Goal: Information Seeking & Learning: Learn about a topic

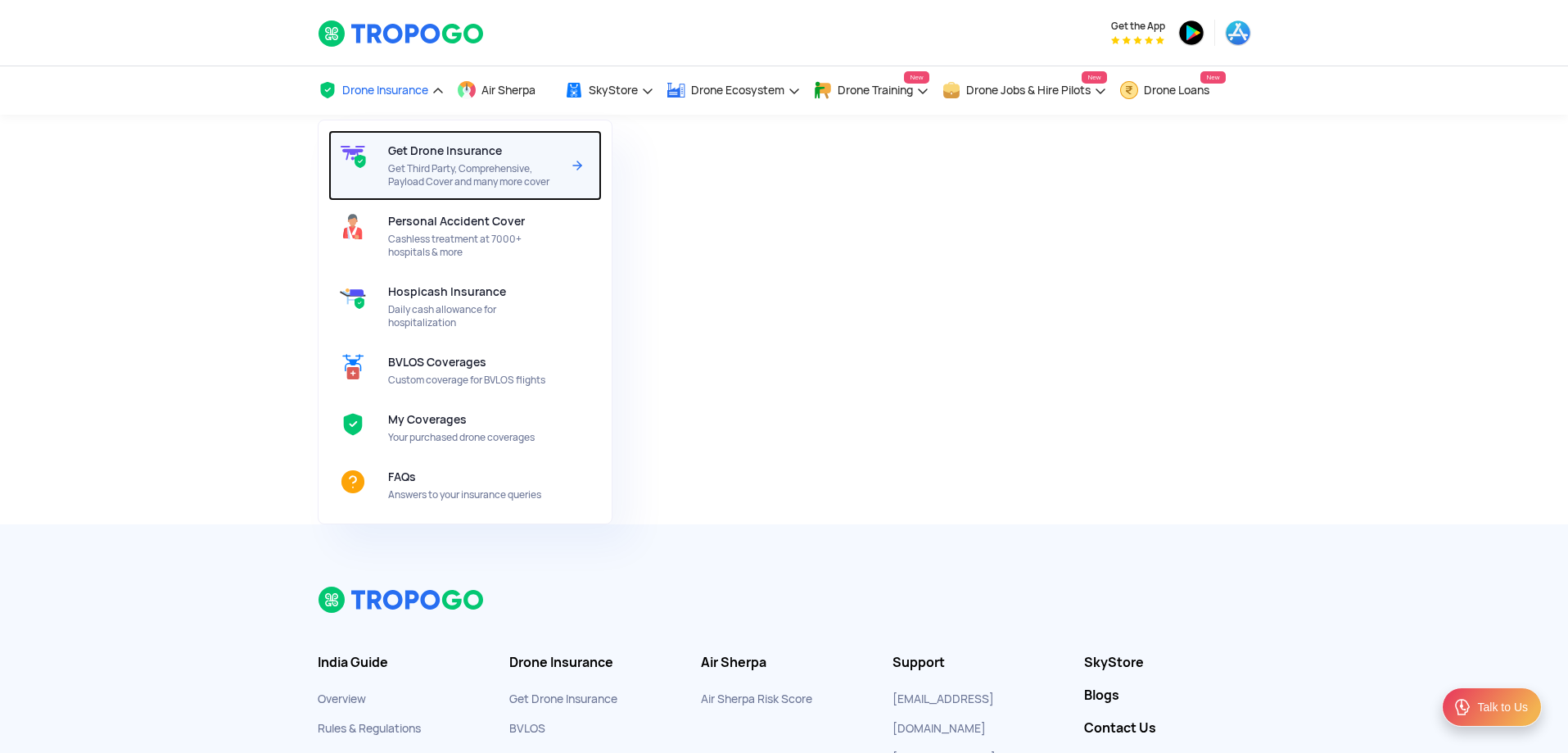
click at [435, 151] on span "Get Drone Insurance" at bounding box center [445, 151] width 113 height 13
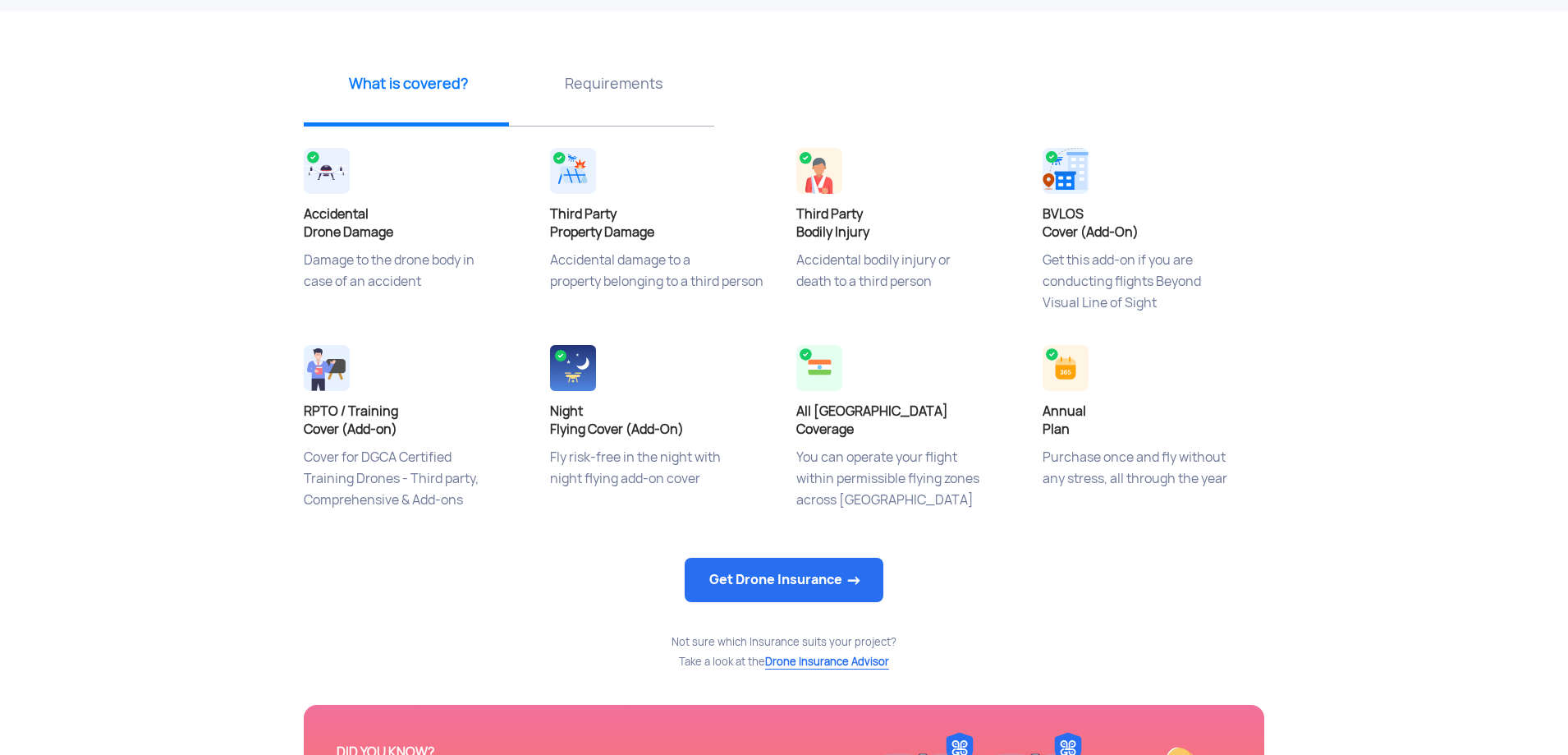
scroll to position [755, 0]
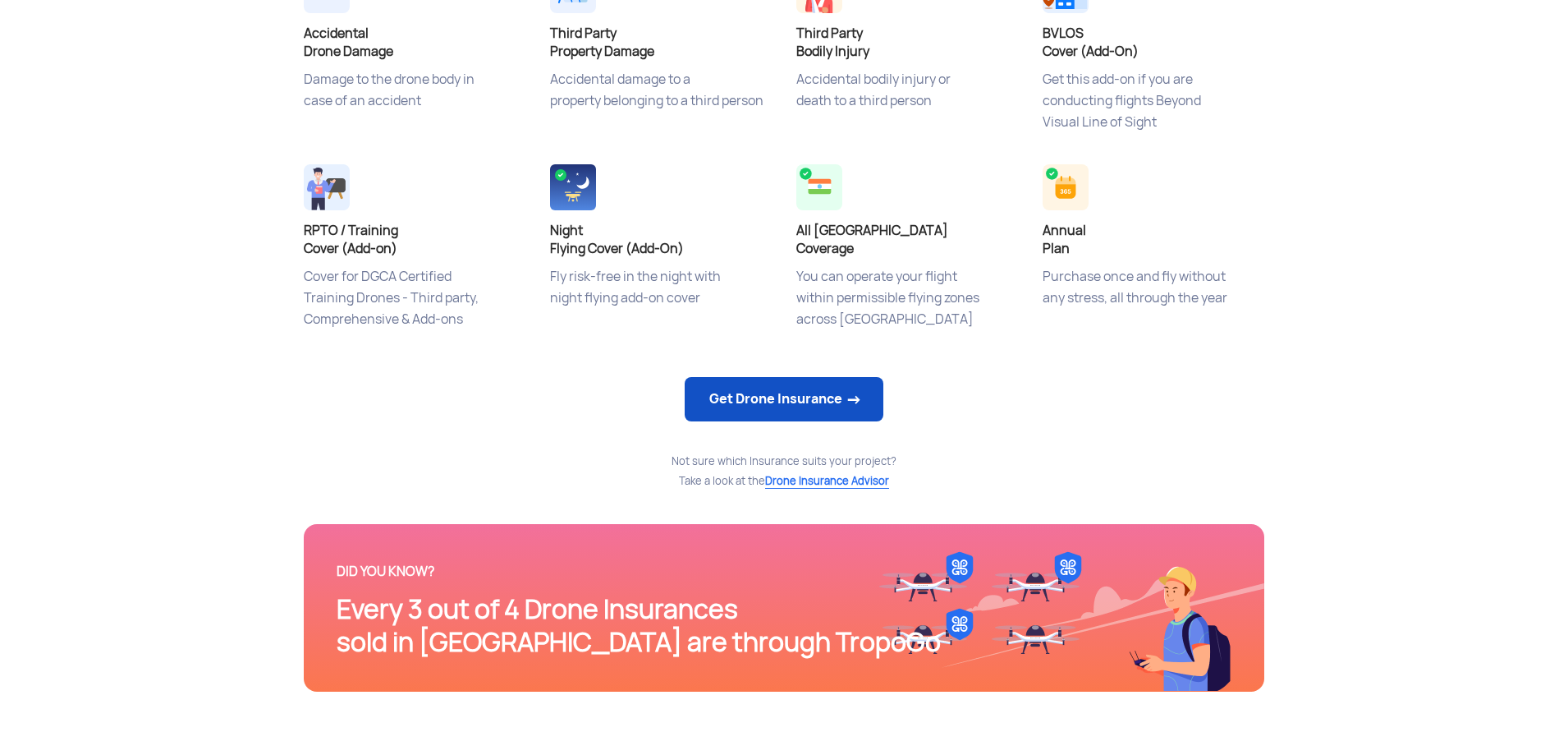
click at [789, 391] on link "Get Drone Insurance" at bounding box center [784, 399] width 199 height 45
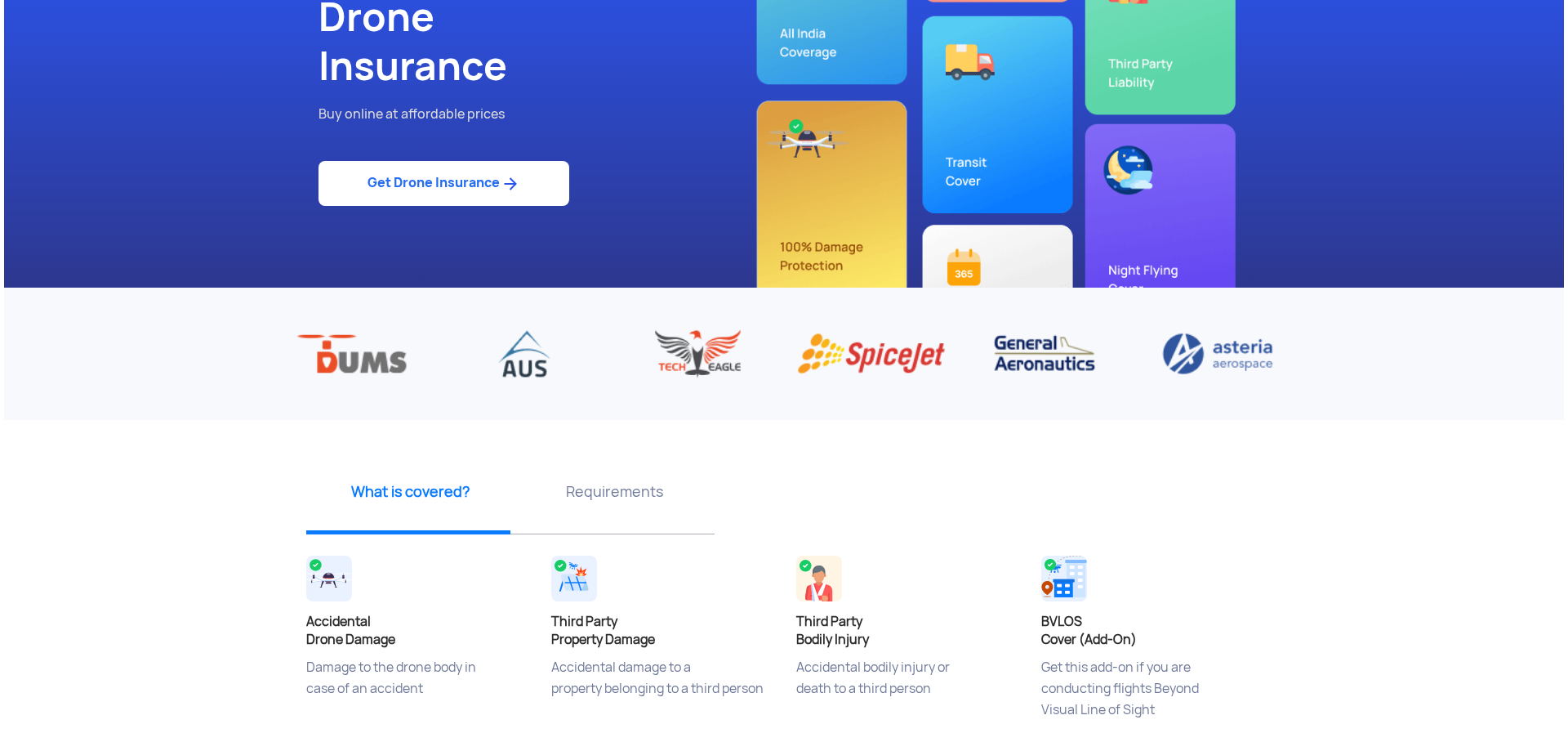
scroll to position [0, 0]
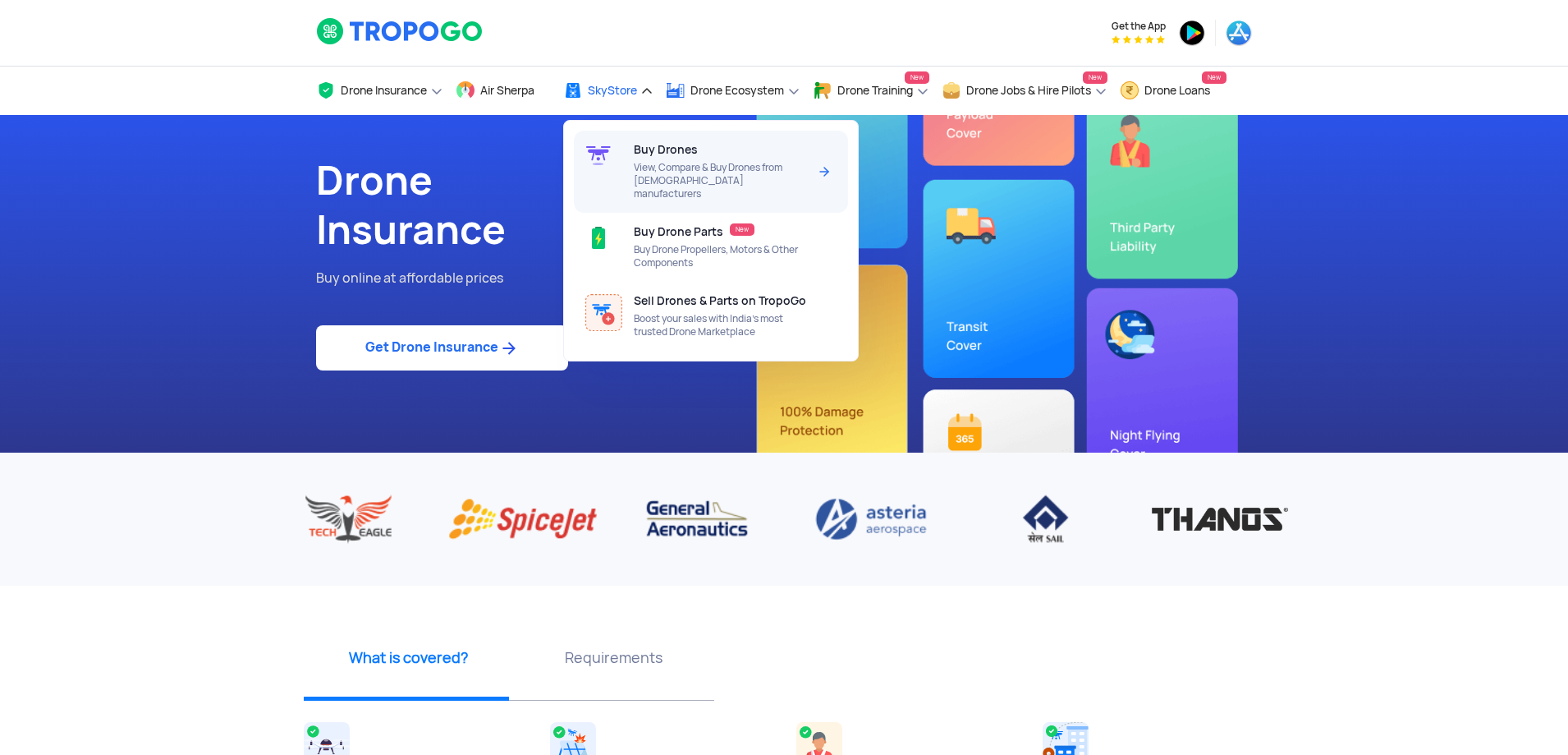
click at [709, 154] on div "Buy Drones View, Compare & Buy Drones from Indian manufacturers" at bounding box center [723, 171] width 180 height 82
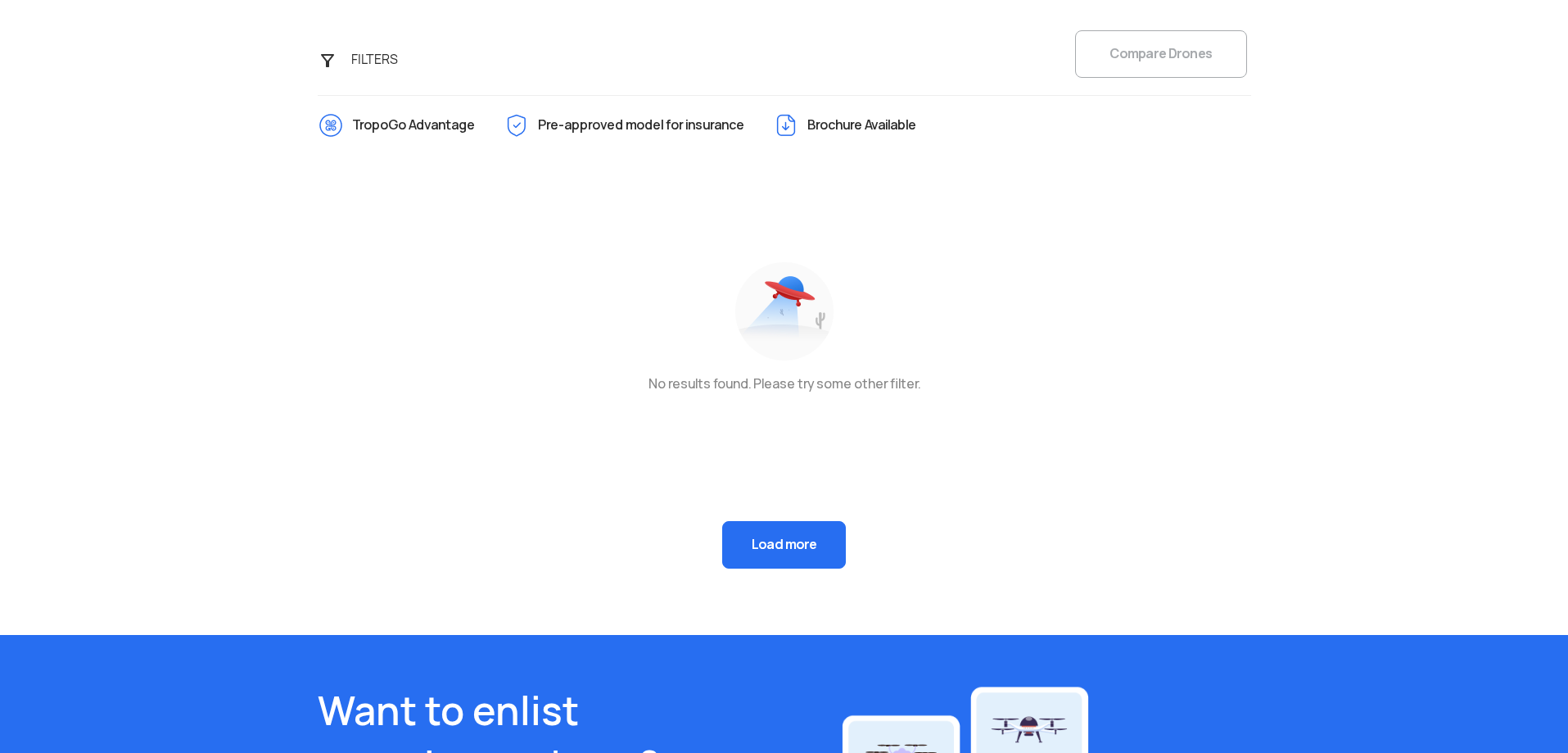
scroll to position [737, 0]
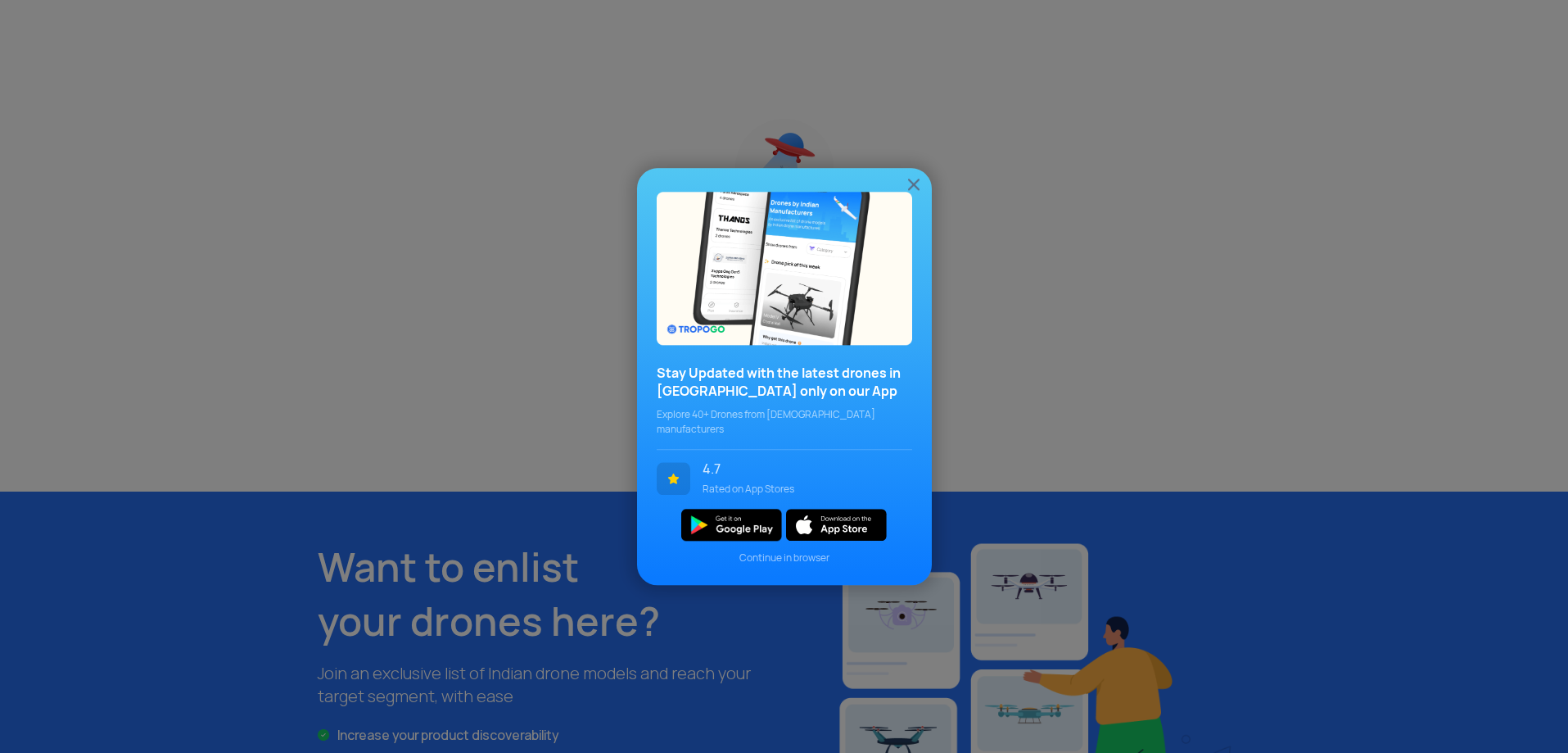
click at [914, 192] on img at bounding box center [913, 184] width 20 height 20
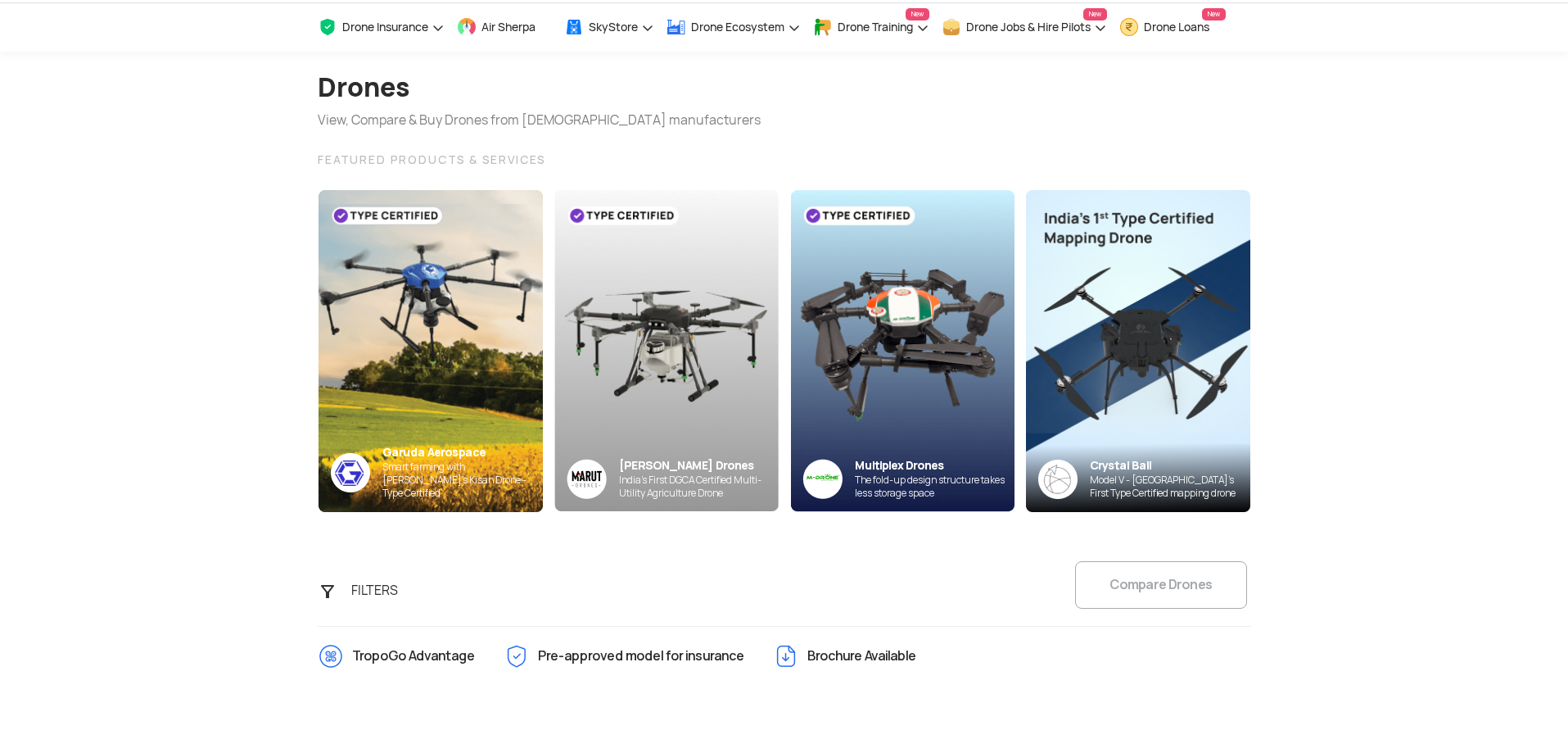
scroll to position [0, 0]
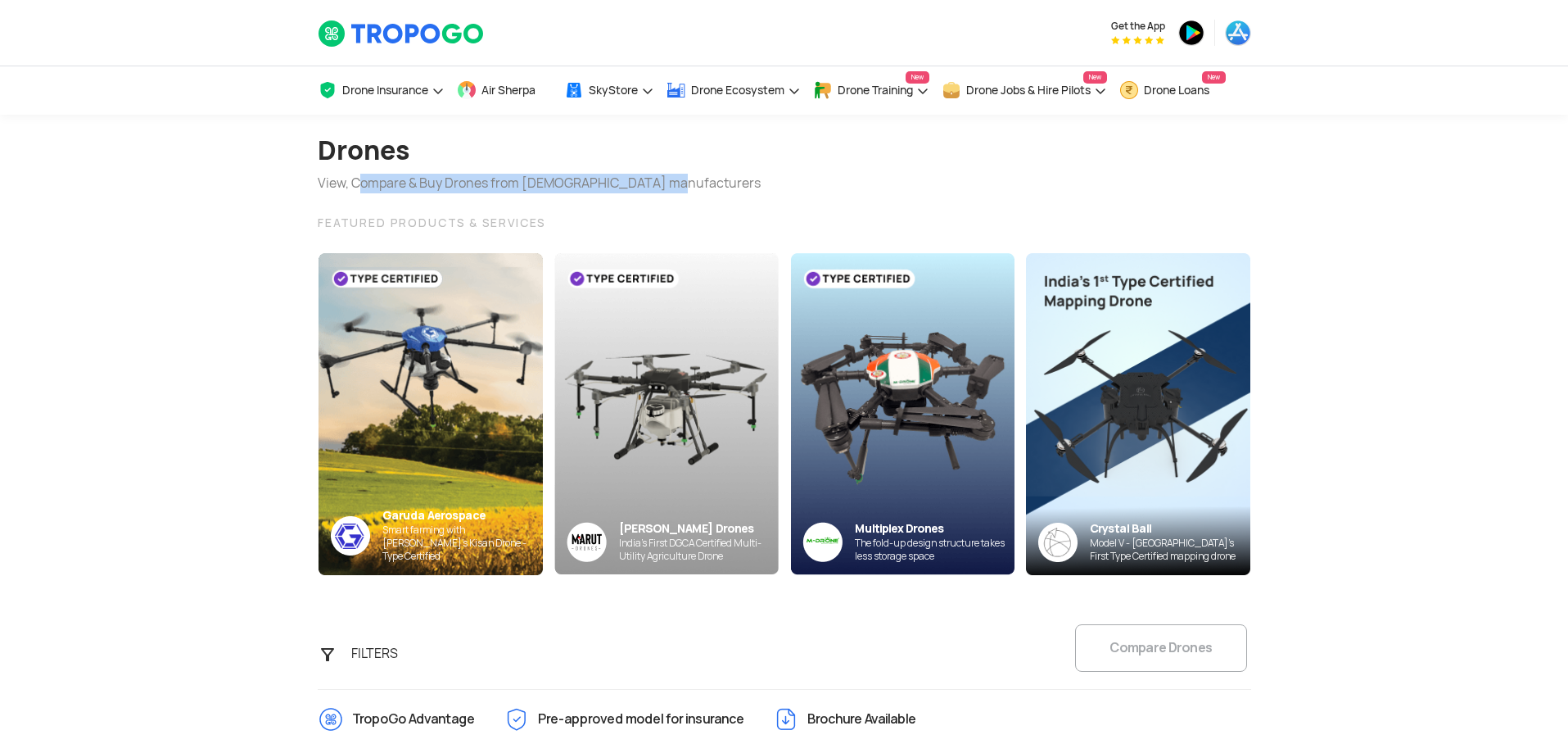
drag, startPoint x: 351, startPoint y: 189, endPoint x: 649, endPoint y: 188, distance: 298.0
click at [649, 188] on div "View, Compare & Buy Drones from [DEMOGRAPHIC_DATA] manufacturers" at bounding box center [538, 183] width 443 height 20
click at [555, 163] on h1 "Drones" at bounding box center [538, 150] width 443 height 46
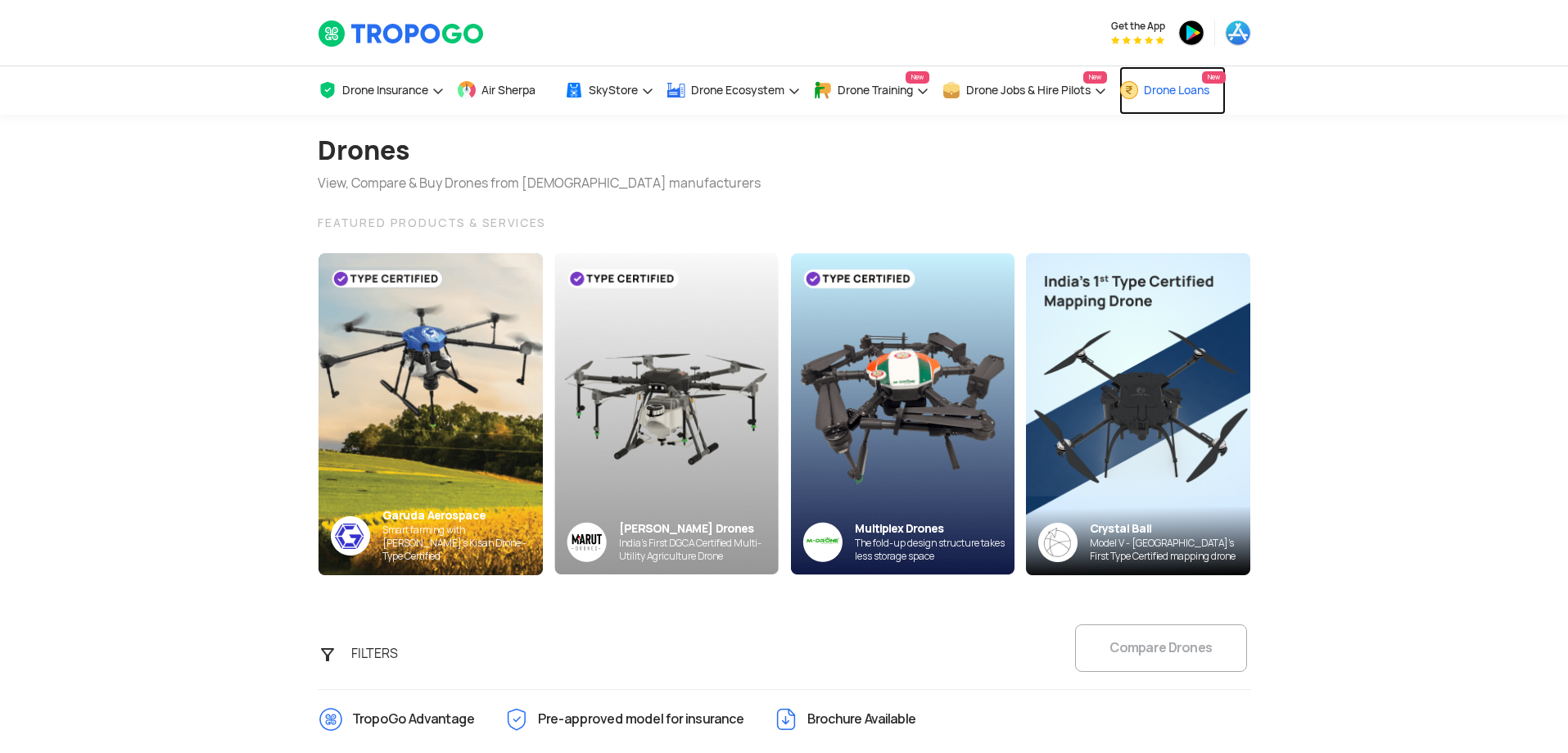
click at [1175, 98] on link "Drone Loans New" at bounding box center [1172, 90] width 107 height 48
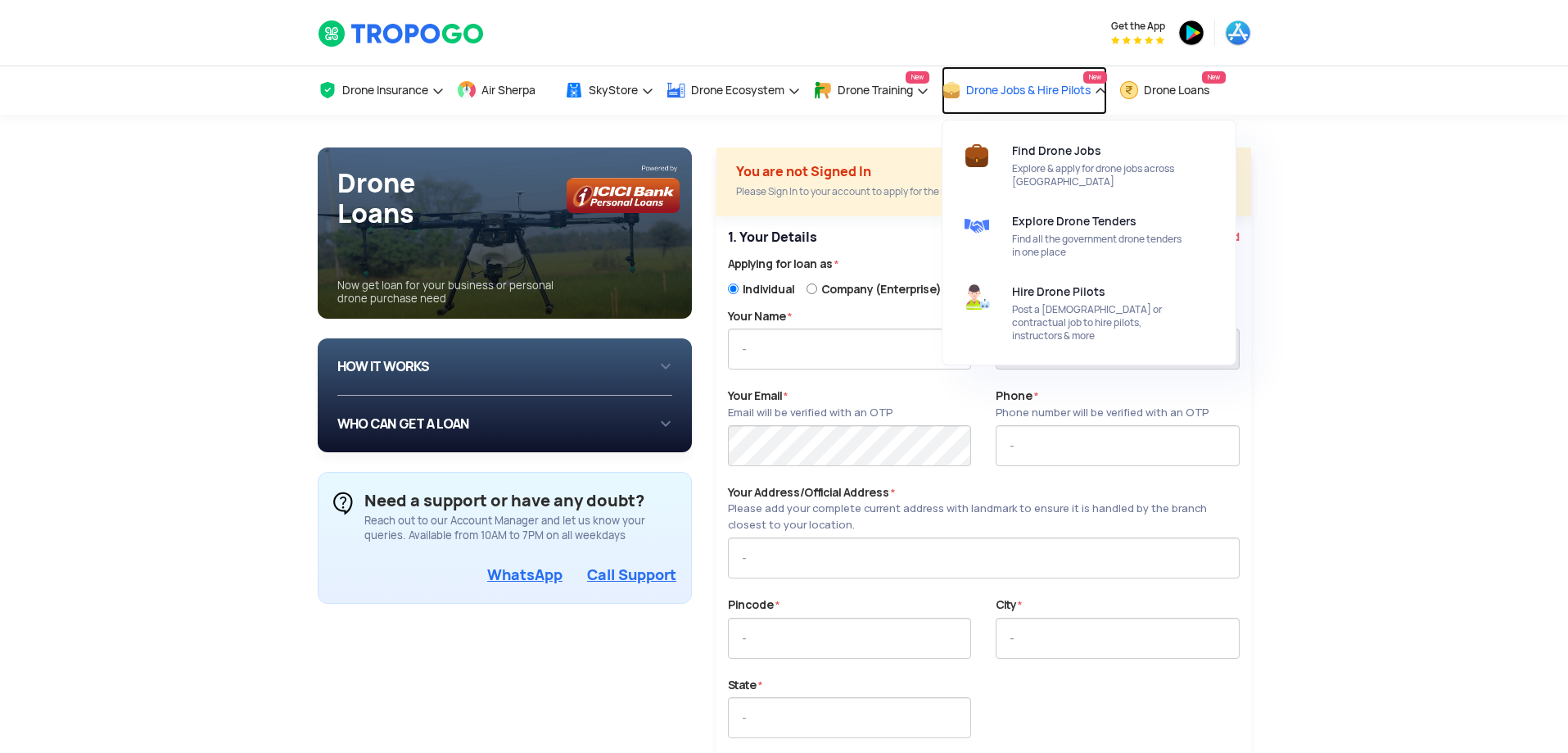
click at [1107, 94] on link "Drone Jobs & Hire Pilots New" at bounding box center [1024, 90] width 165 height 48
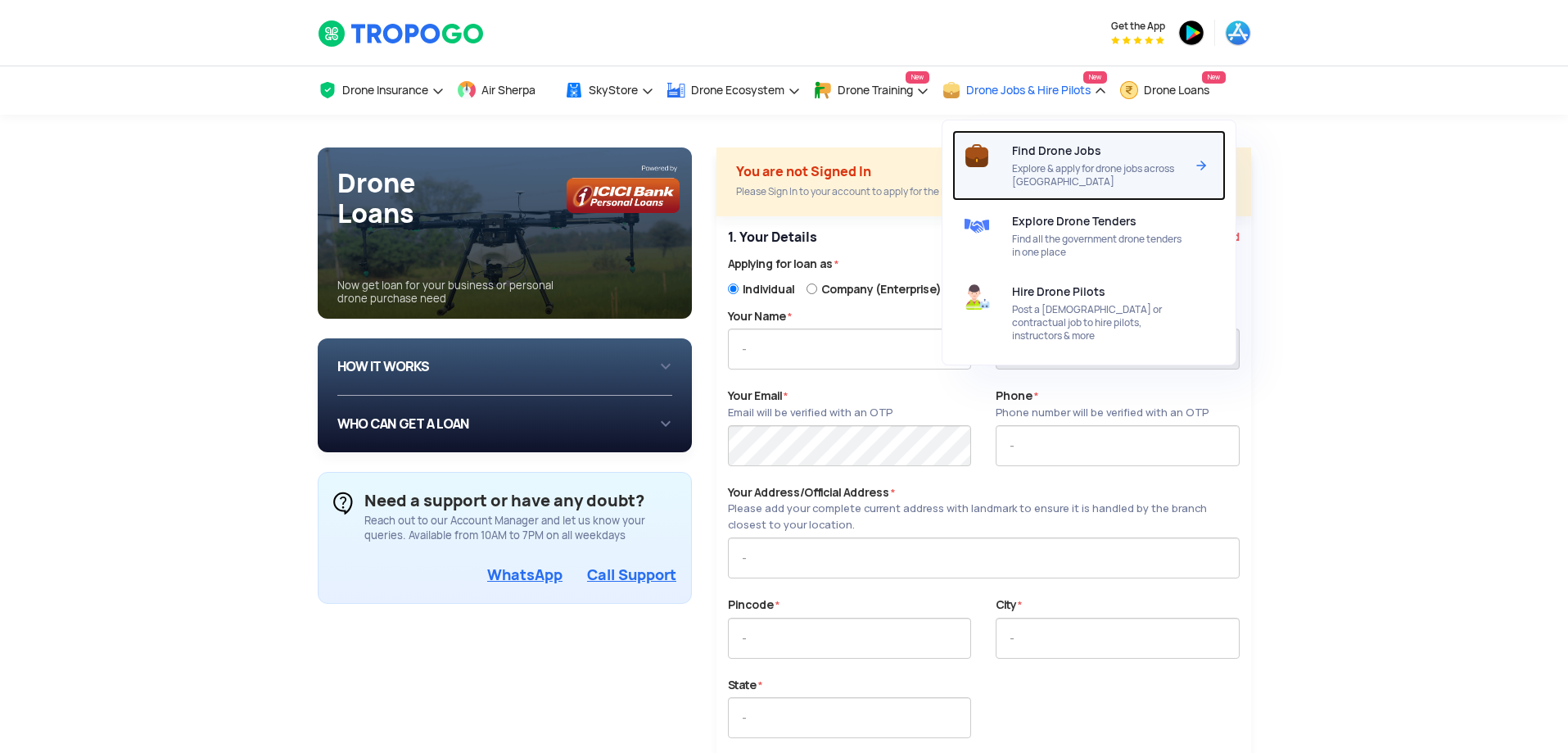
click at [1097, 154] on span "Find Drone Jobs" at bounding box center [1056, 151] width 89 height 13
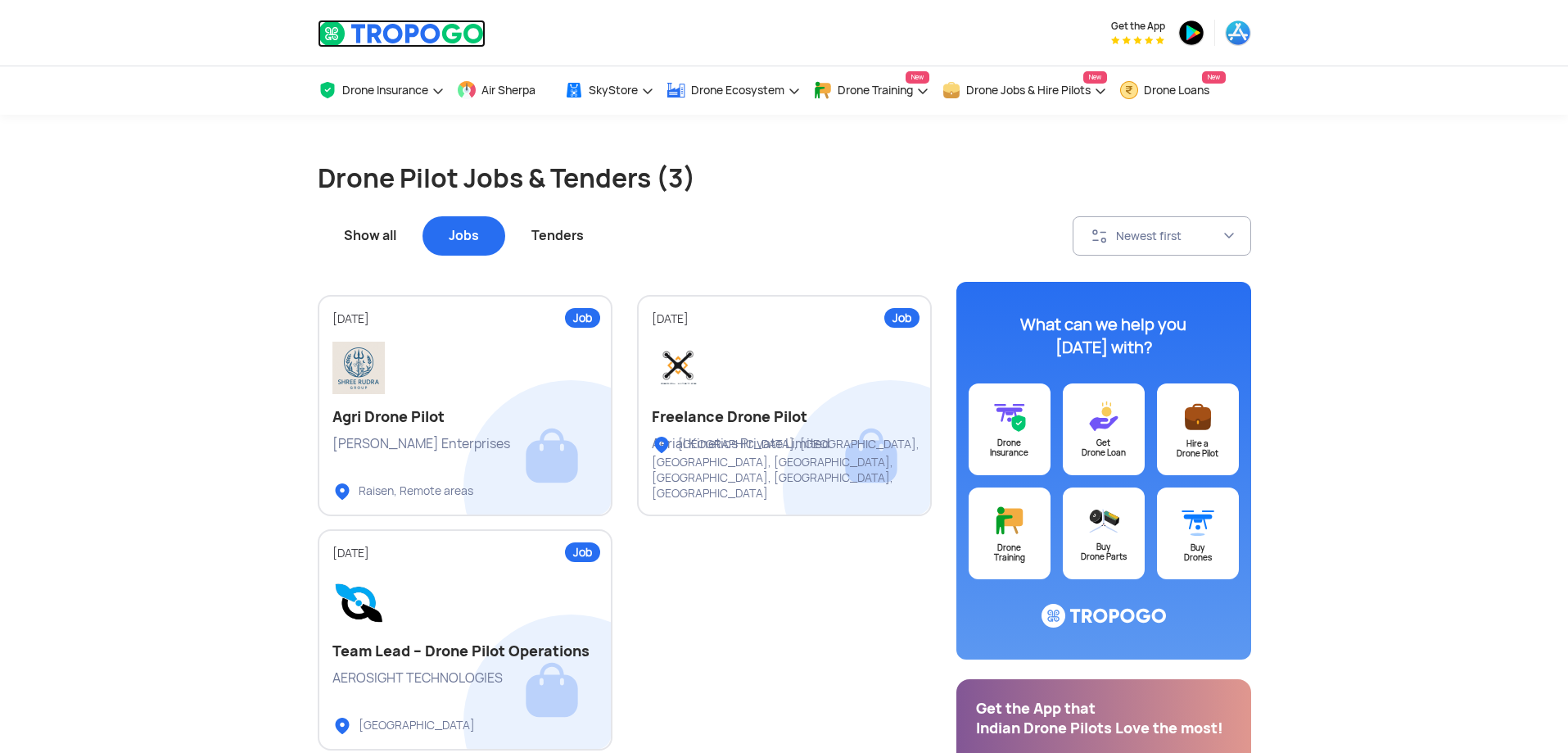
click at [402, 33] on img at bounding box center [401, 33] width 168 height 27
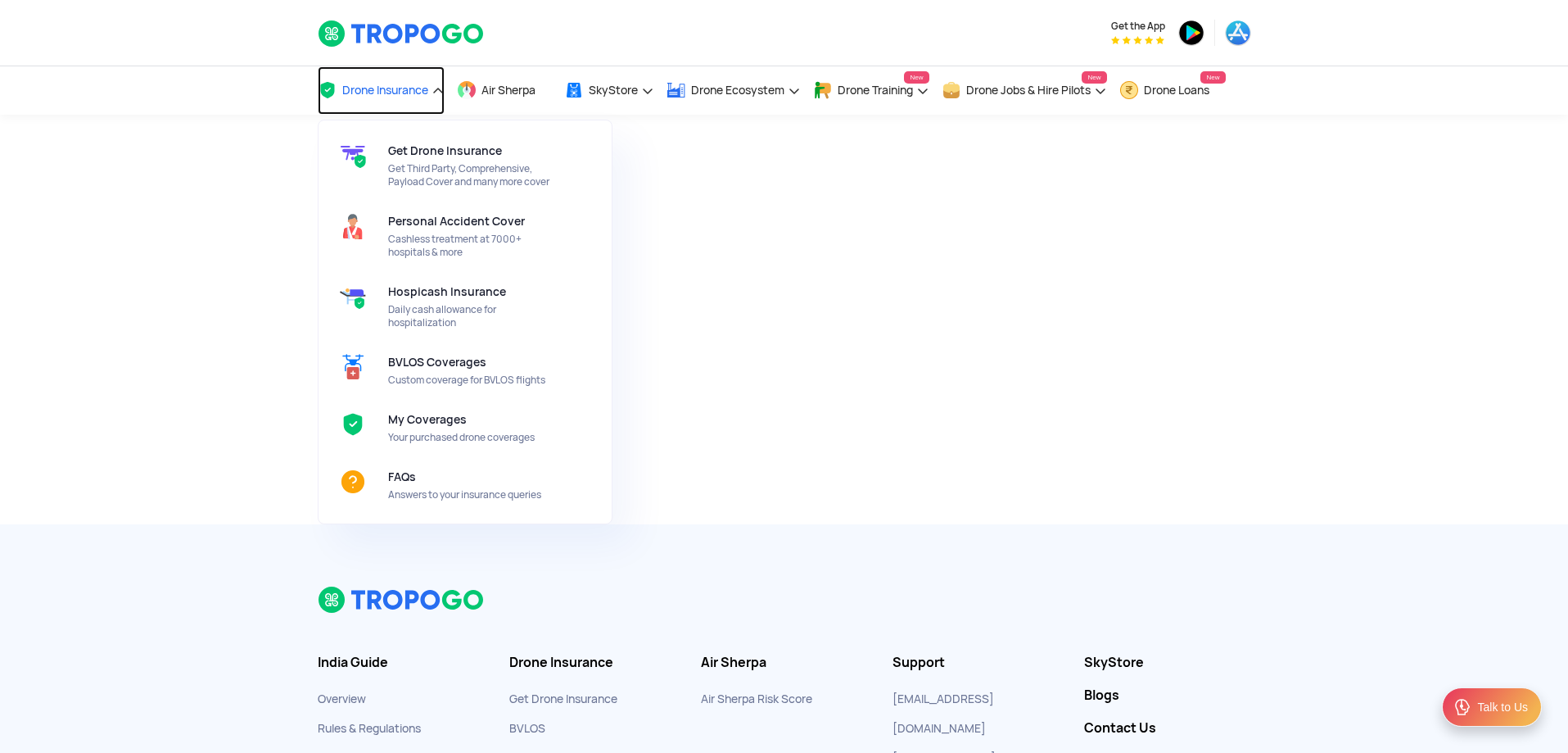
click at [410, 103] on link "Drone Insurance" at bounding box center [381, 90] width 127 height 48
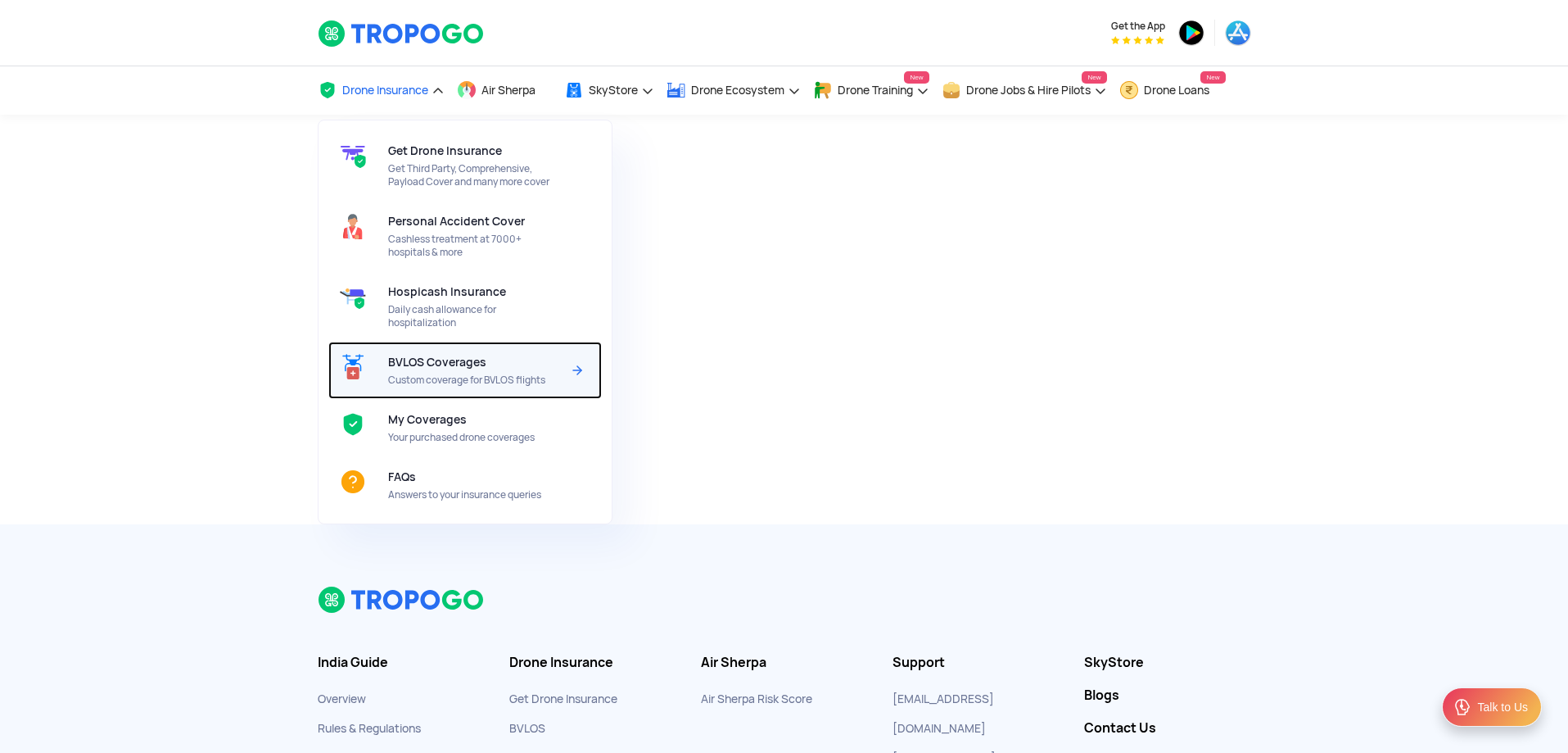
click at [502, 388] on div "BVLOS Coverages Custom coverage for BVLOS flights" at bounding box center [478, 369] width 179 height 58
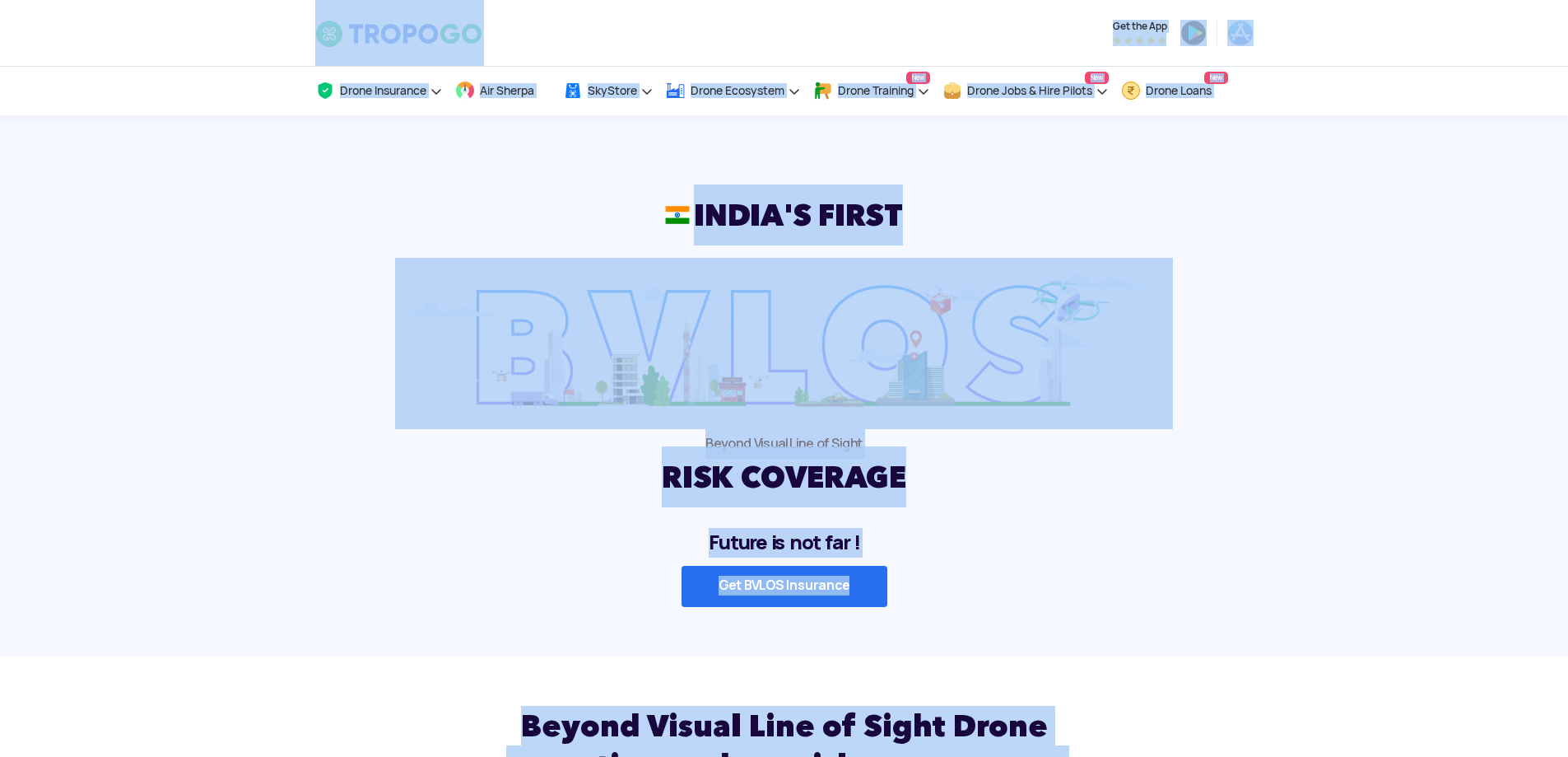
scroll to position [7, 0]
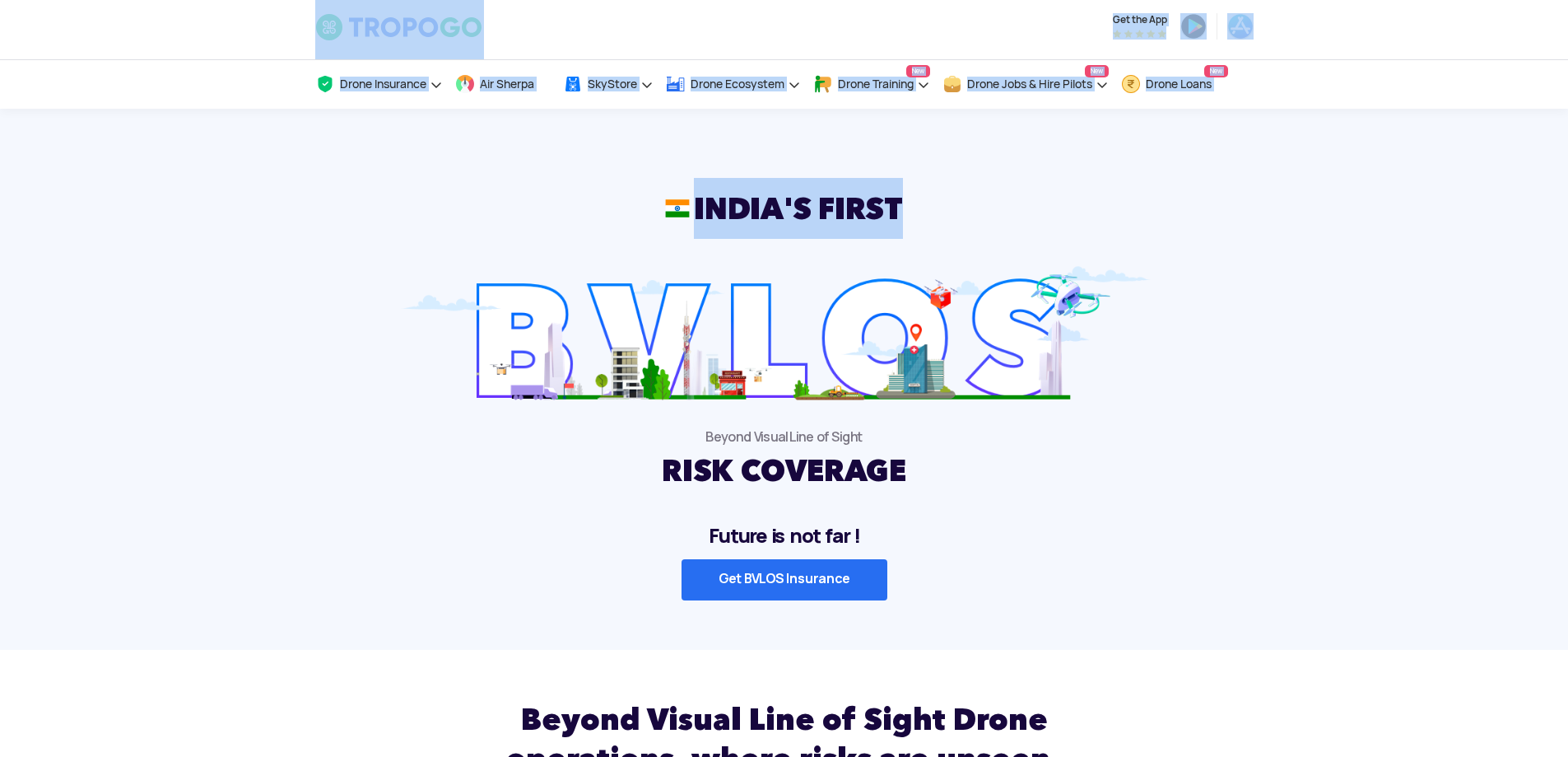
drag, startPoint x: 206, startPoint y: 9, endPoint x: 1276, endPoint y: 204, distance: 1087.6
